Goal: Information Seeking & Learning: Learn about a topic

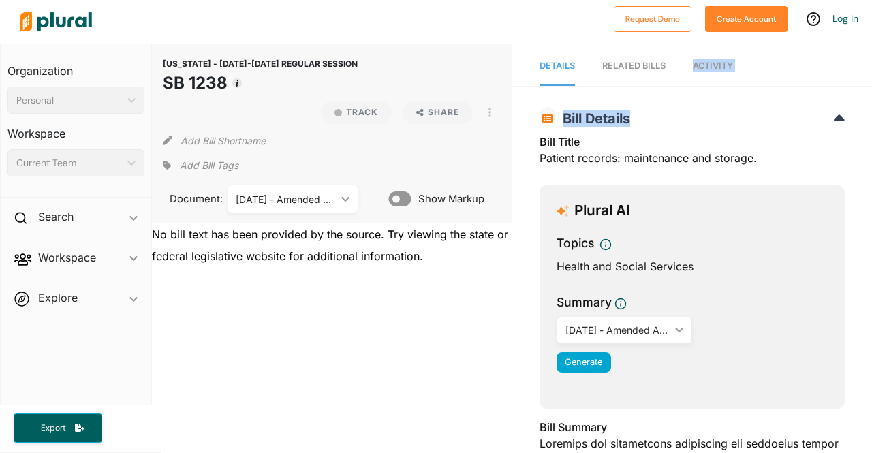
drag, startPoint x: 782, startPoint y: 114, endPoint x: 716, endPoint y: 72, distance: 78.7
click at [716, 72] on link "Activity" at bounding box center [713, 66] width 40 height 39
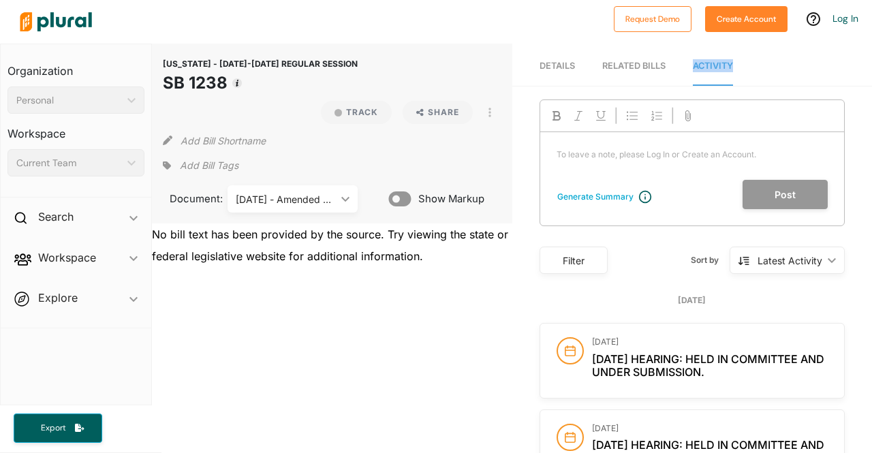
click at [767, 73] on nav "Details RELATED BILLS Activity" at bounding box center [692, 65] width 360 height 42
click at [550, 59] on link "Details" at bounding box center [557, 66] width 35 height 39
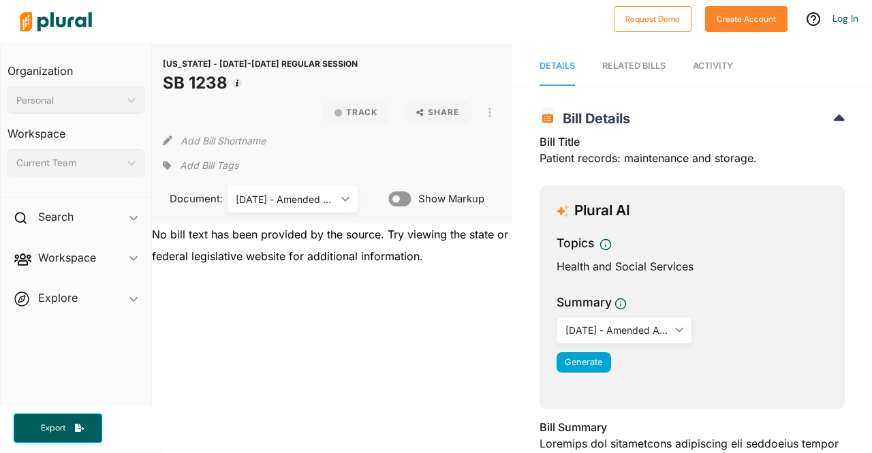
click at [560, 118] on span "Bill Details" at bounding box center [593, 118] width 74 height 16
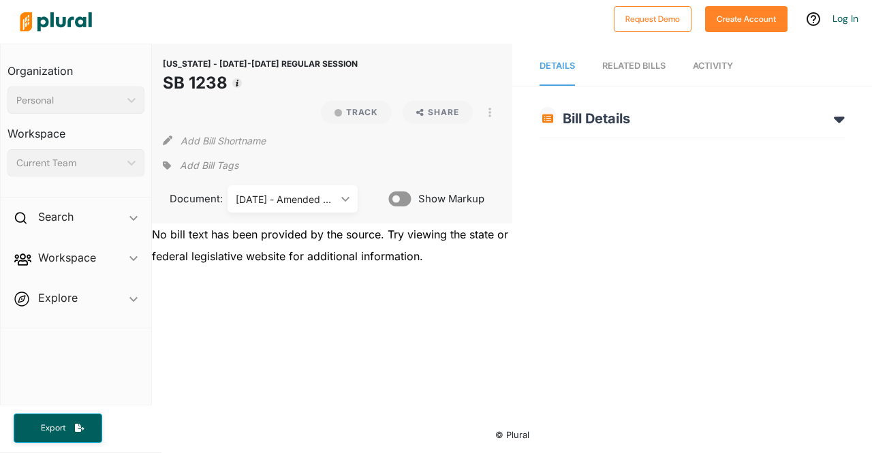
click at [560, 118] on span "Bill Details" at bounding box center [593, 118] width 74 height 16
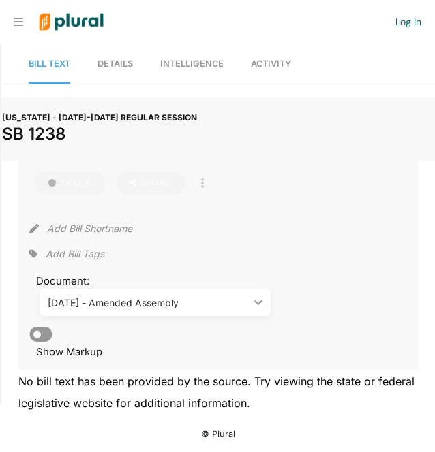
click at [115, 59] on span "Details" at bounding box center [114, 64] width 35 height 10
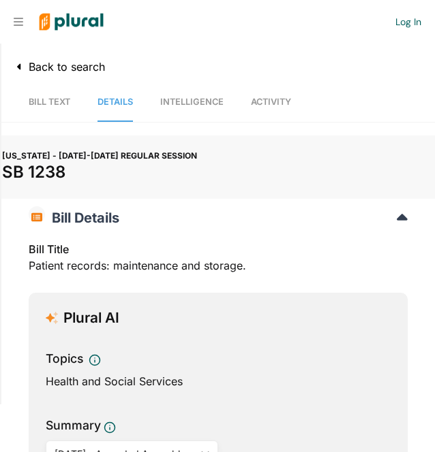
click at [36, 97] on span "Bill Text" at bounding box center [50, 102] width 42 height 10
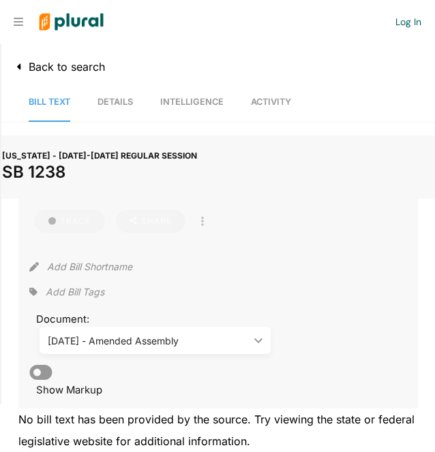
scroll to position [48, 0]
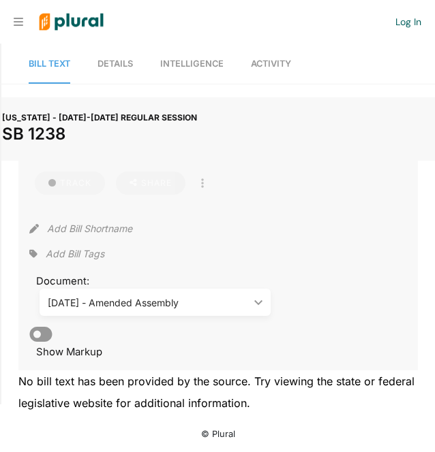
click at [40, 324] on icon at bounding box center [40, 334] width 22 height 20
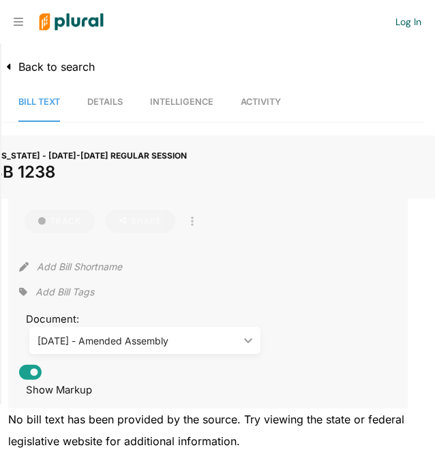
scroll to position [0, 0]
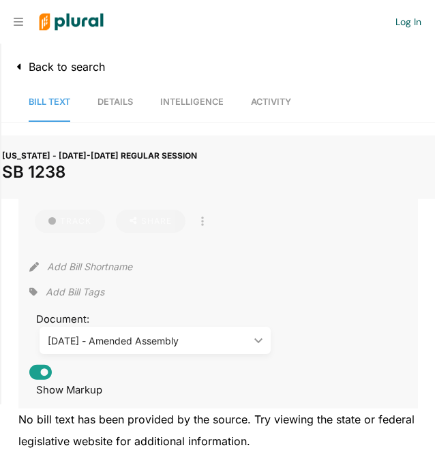
click at [113, 104] on span "Details" at bounding box center [114, 102] width 35 height 10
click at [116, 102] on span "Details" at bounding box center [114, 102] width 35 height 10
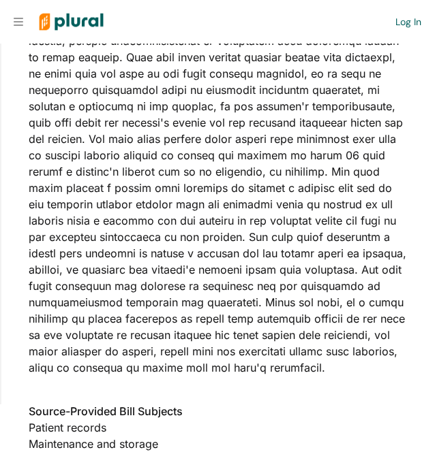
scroll to position [601, 0]
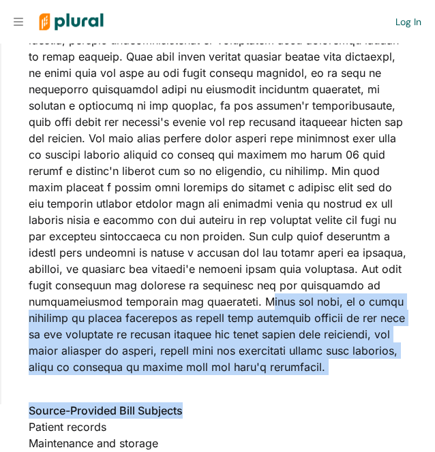
drag, startPoint x: 230, startPoint y: 305, endPoint x: 279, endPoint y: 386, distance: 95.7
click at [279, 386] on div "Bill Title Patient records: maintenance and storage. Plural AI Topics Health an…" at bounding box center [218, 177] width 379 height 1090
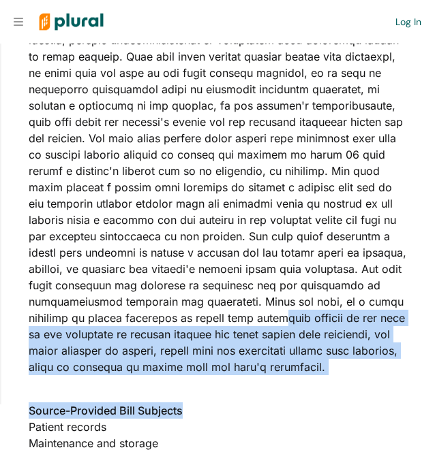
drag, startPoint x: 278, startPoint y: 385, endPoint x: 231, endPoint y: 311, distance: 87.3
click at [231, 311] on div "Bill Title Patient records: maintenance and storage. Plural AI Topics Health an…" at bounding box center [218, 177] width 379 height 1090
click at [231, 311] on div "Bill Summary" at bounding box center [218, 163] width 379 height 442
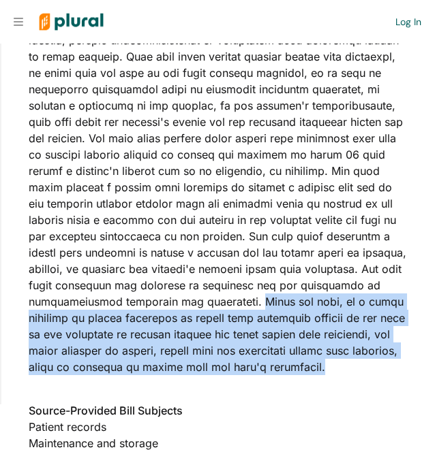
drag, startPoint x: 225, startPoint y: 298, endPoint x: 283, endPoint y: 360, distance: 84.8
click at [283, 360] on div "Bill Summary" at bounding box center [218, 163] width 379 height 442
copy div "Under the bill, if a group practice or clinic comprised of health care provider…"
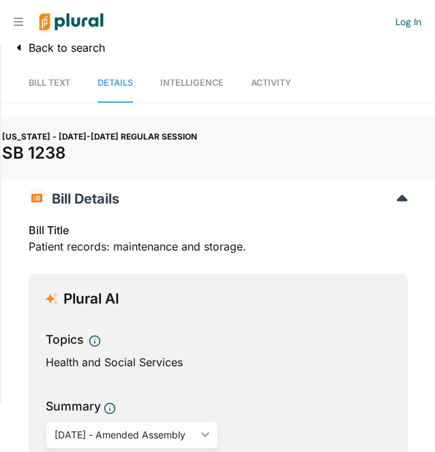
scroll to position [0, 0]
